Goal: Task Accomplishment & Management: Manage account settings

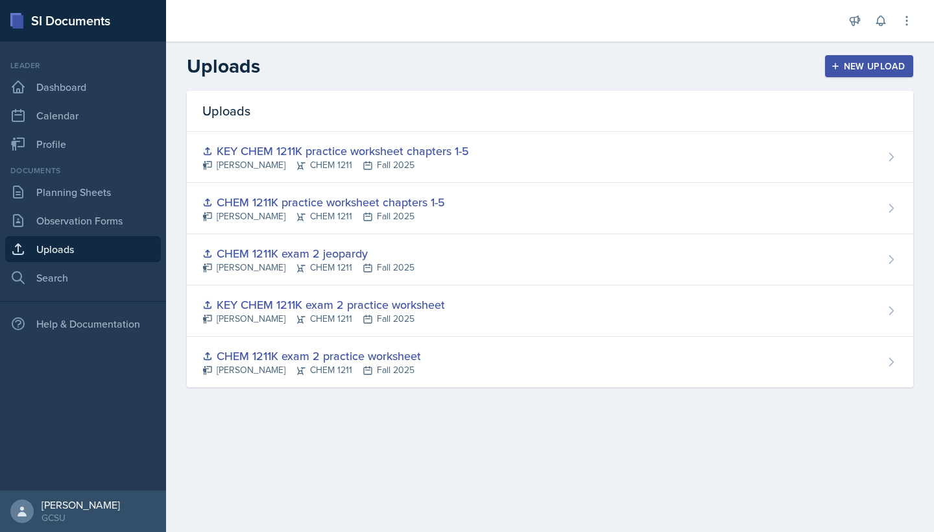
click at [84, 73] on div "Leader Dashboard Calendar Profile" at bounding box center [83, 108] width 156 height 97
click at [77, 82] on link "Dashboard" at bounding box center [83, 87] width 156 height 26
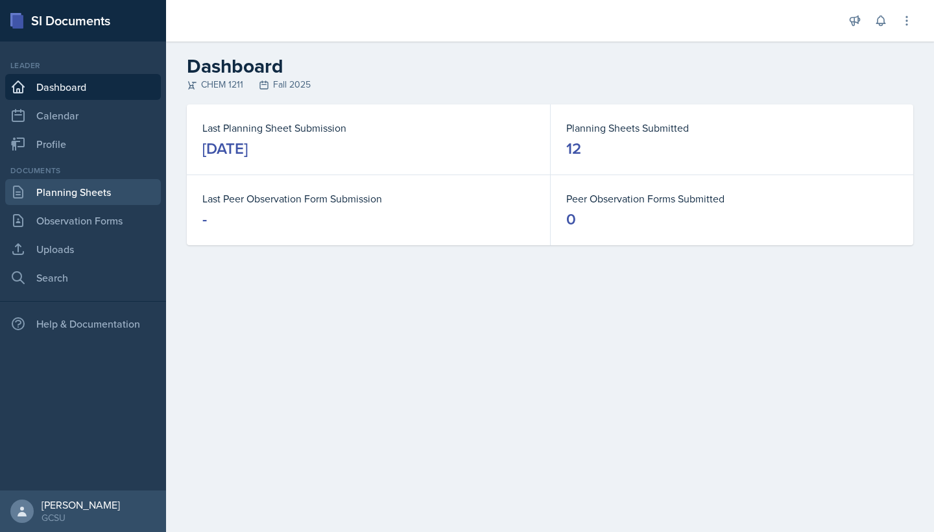
click at [73, 183] on link "Planning Sheets" at bounding box center [83, 192] width 156 height 26
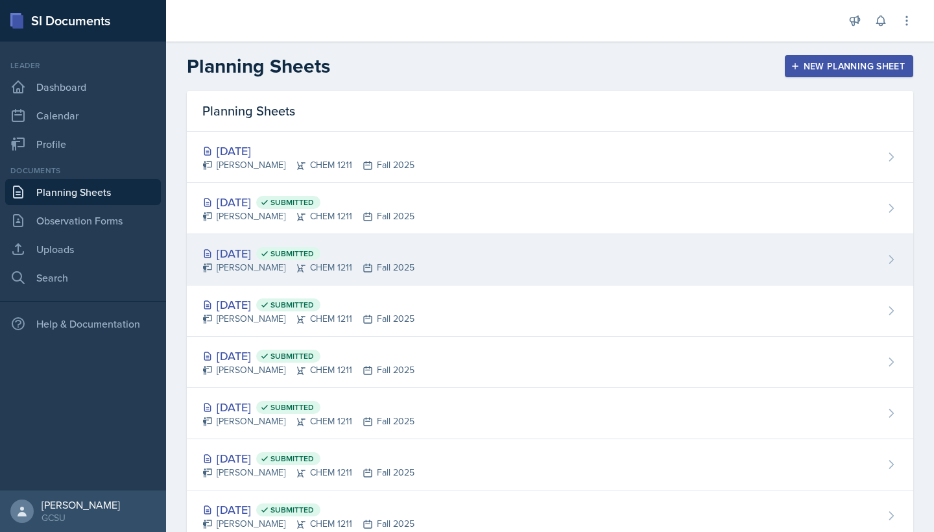
click at [242, 254] on div "[DATE] Submitted" at bounding box center [308, 254] width 212 height 18
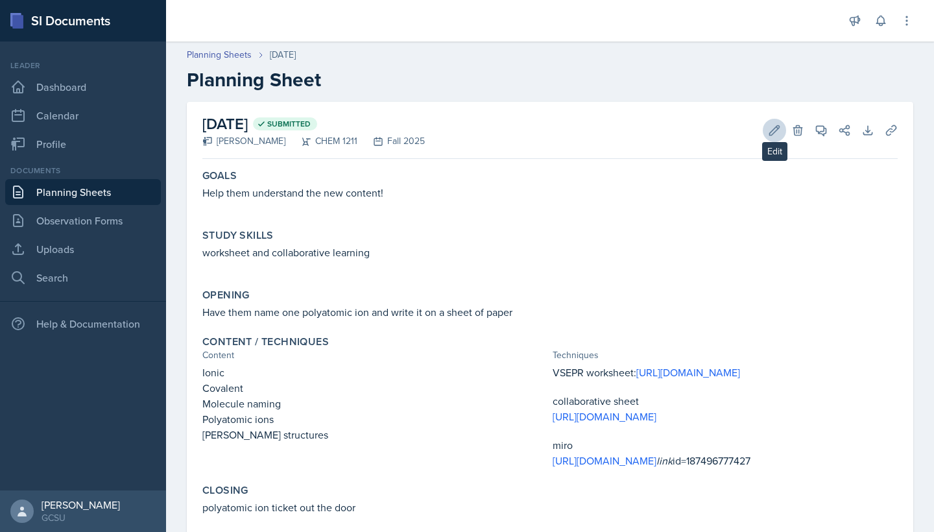
click at [774, 121] on button "Edit" at bounding box center [774, 130] width 23 height 23
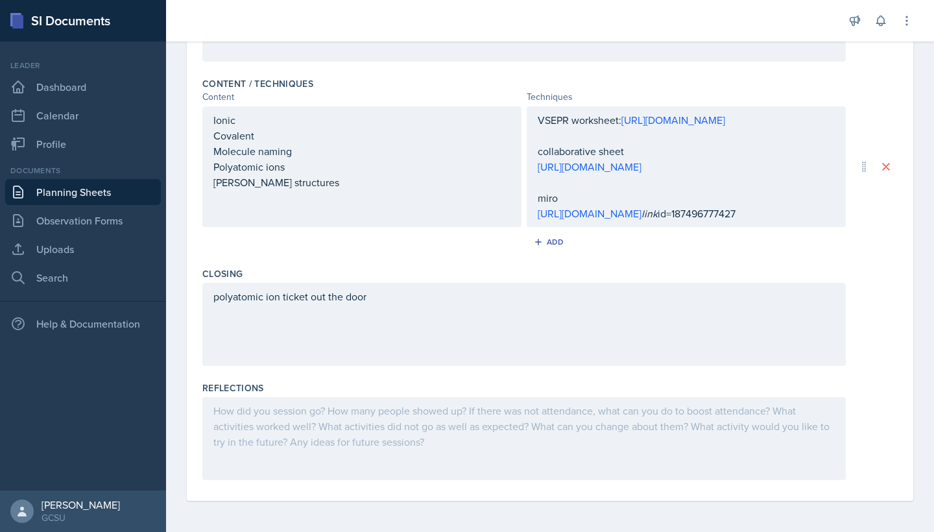
click at [339, 419] on div at bounding box center [523, 438] width 643 height 83
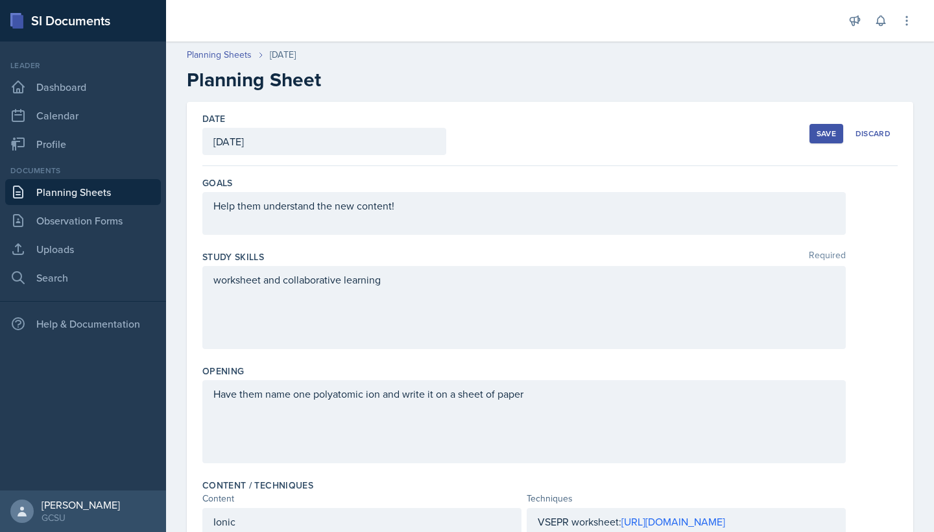
click at [814, 132] on button "Save" at bounding box center [827, 133] width 34 height 19
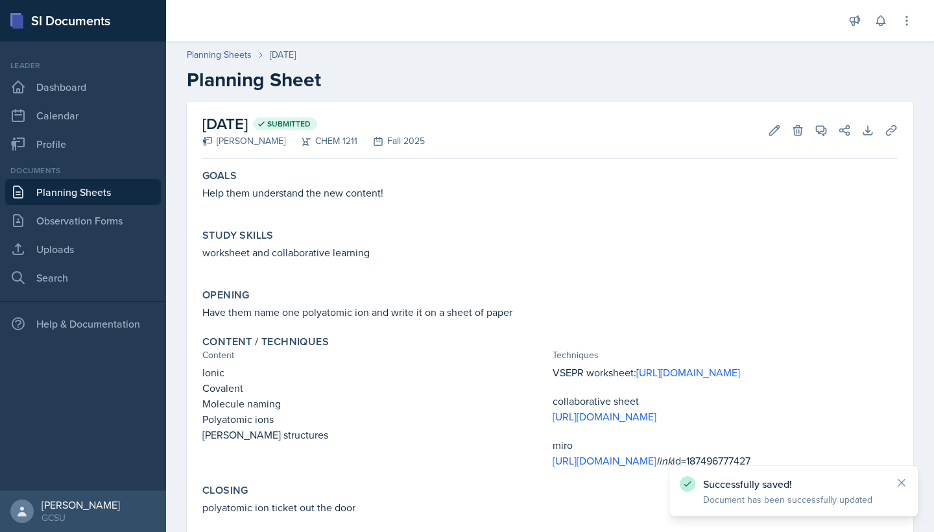
click at [47, 199] on link "Planning Sheets" at bounding box center [83, 192] width 156 height 26
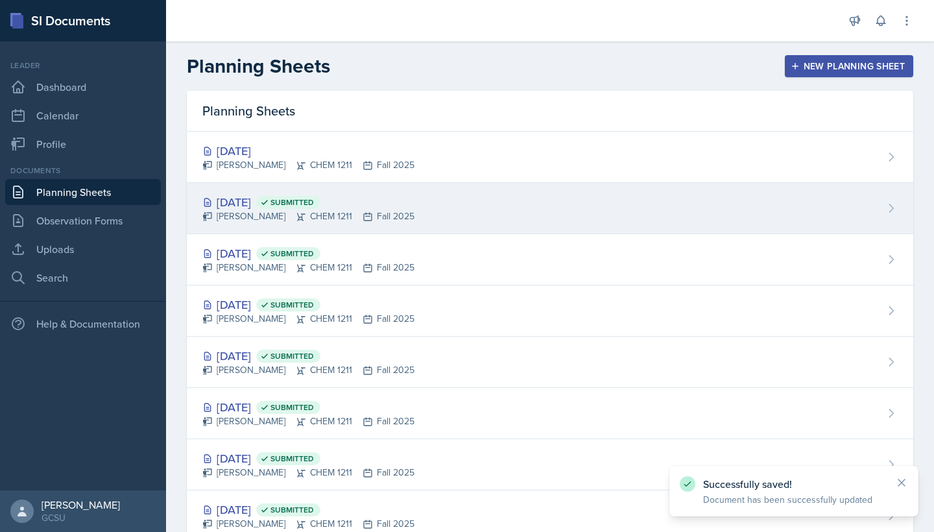
click at [269, 200] on div "[DATE] Submitted" at bounding box center [308, 202] width 212 height 18
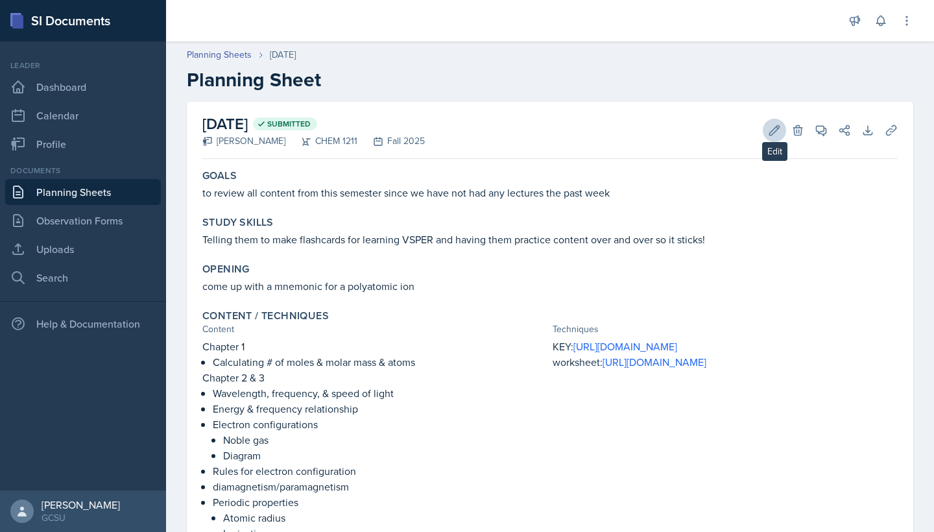
click at [770, 133] on icon at bounding box center [775, 130] width 10 height 10
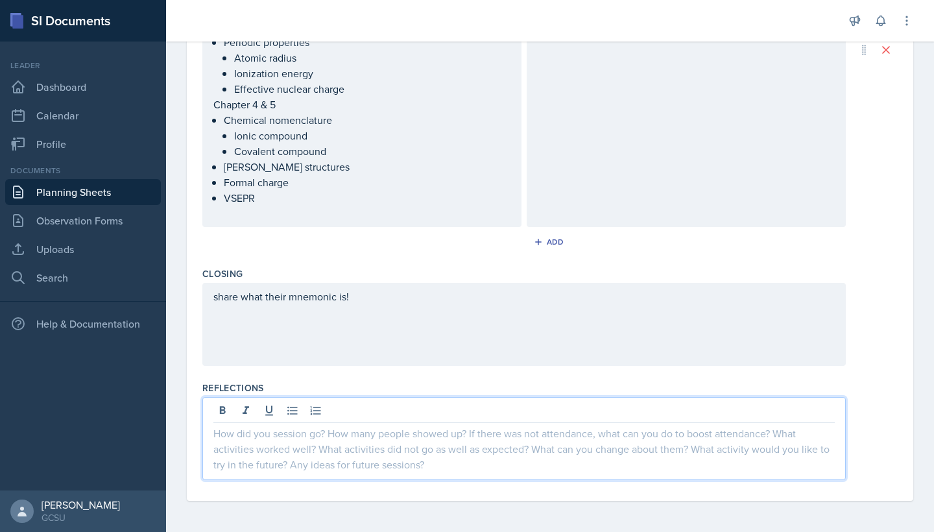
click at [365, 402] on div at bounding box center [523, 438] width 643 height 83
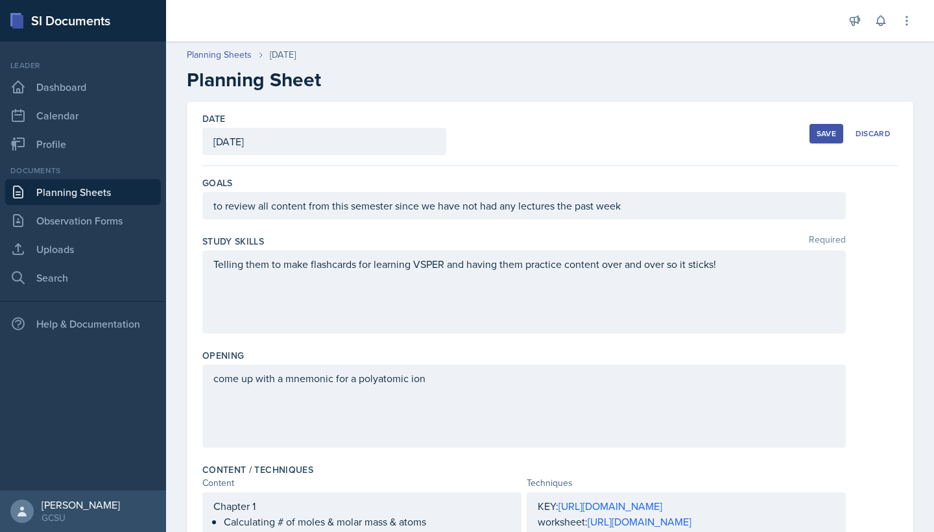
click at [828, 134] on div "Save" at bounding box center [826, 133] width 19 height 10
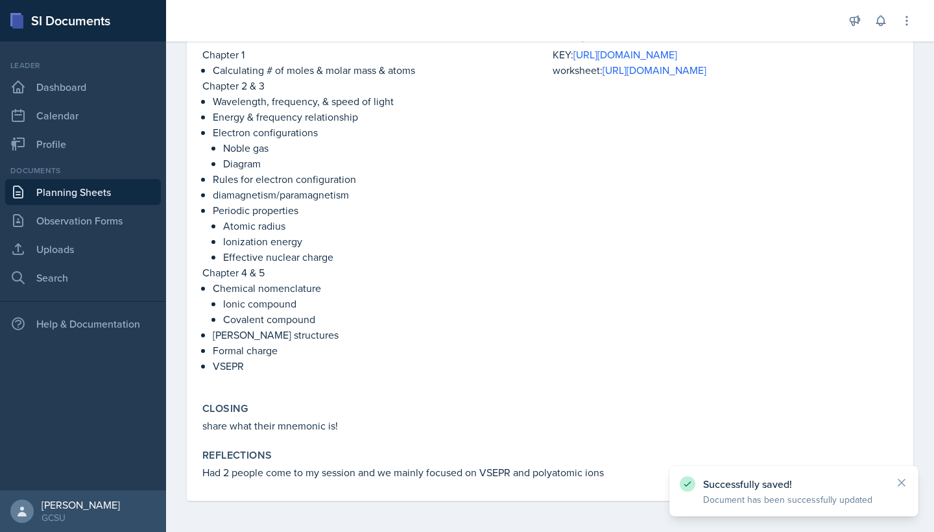
click at [115, 193] on link "Planning Sheets" at bounding box center [83, 192] width 156 height 26
